Goal: Navigation & Orientation: Find specific page/section

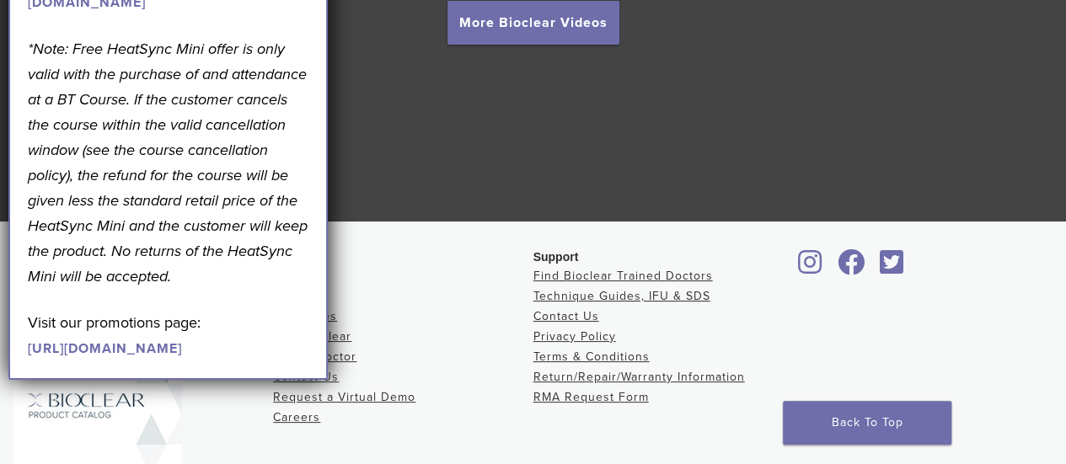
scroll to position [3331, 0]
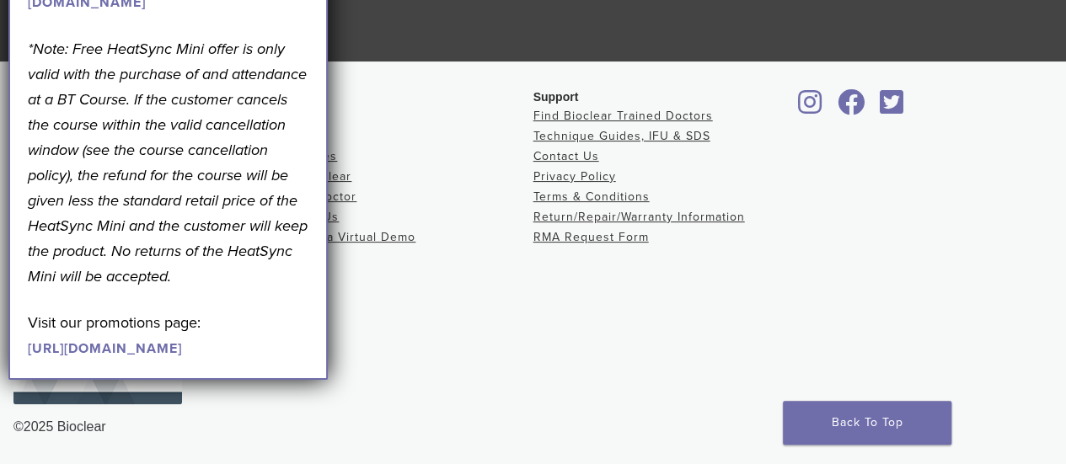
click at [181, 159] on p "*Note: Free HeatSync Mini offer is only valid with the purchase of and attendan…" at bounding box center [168, 162] width 281 height 253
click at [490, 200] on li "Find A Doctor" at bounding box center [403, 197] width 260 height 20
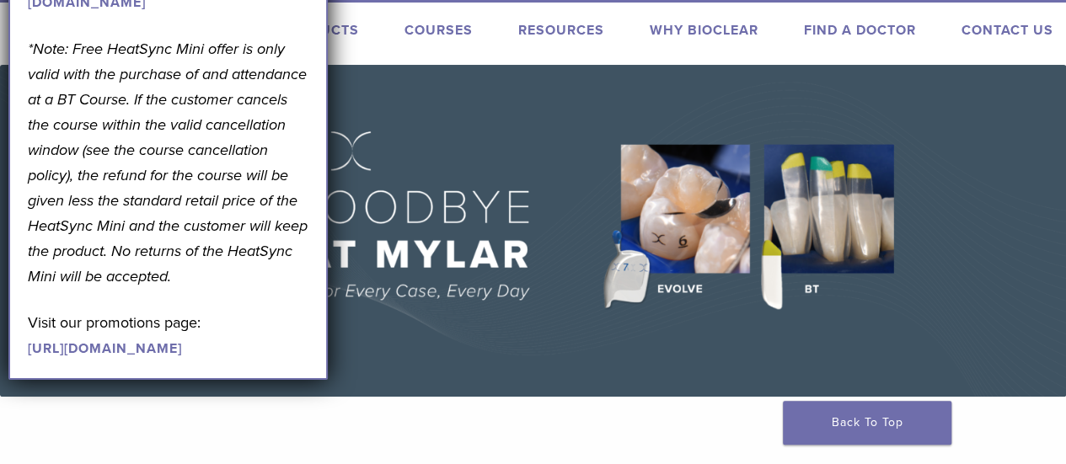
scroll to position [0, 0]
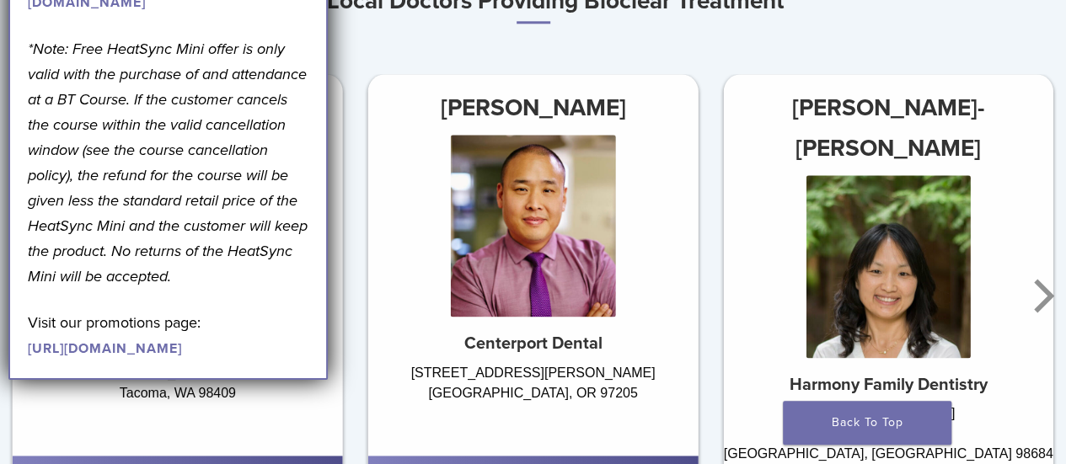
scroll to position [843, 0]
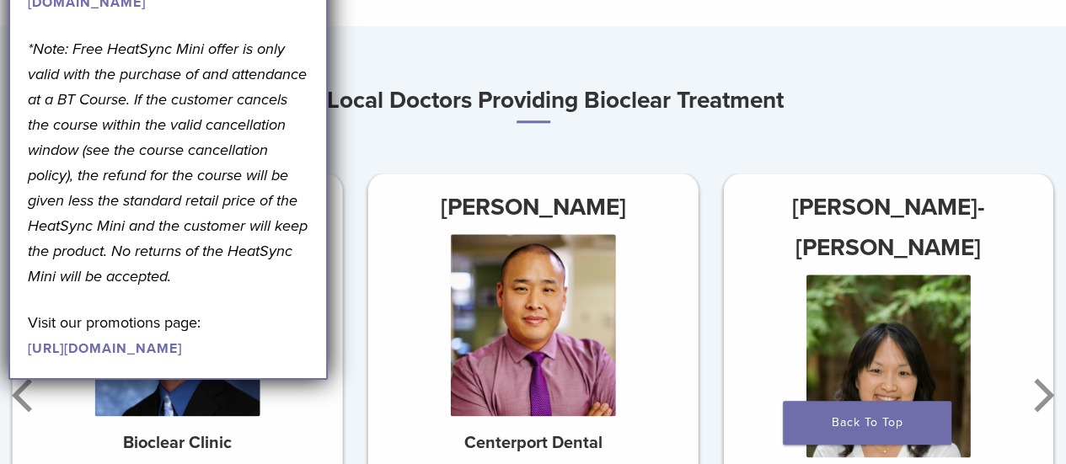
click at [155, 357] on link "[URL][DOMAIN_NAME]" at bounding box center [105, 348] width 154 height 17
